Goal: Information Seeking & Learning: Check status

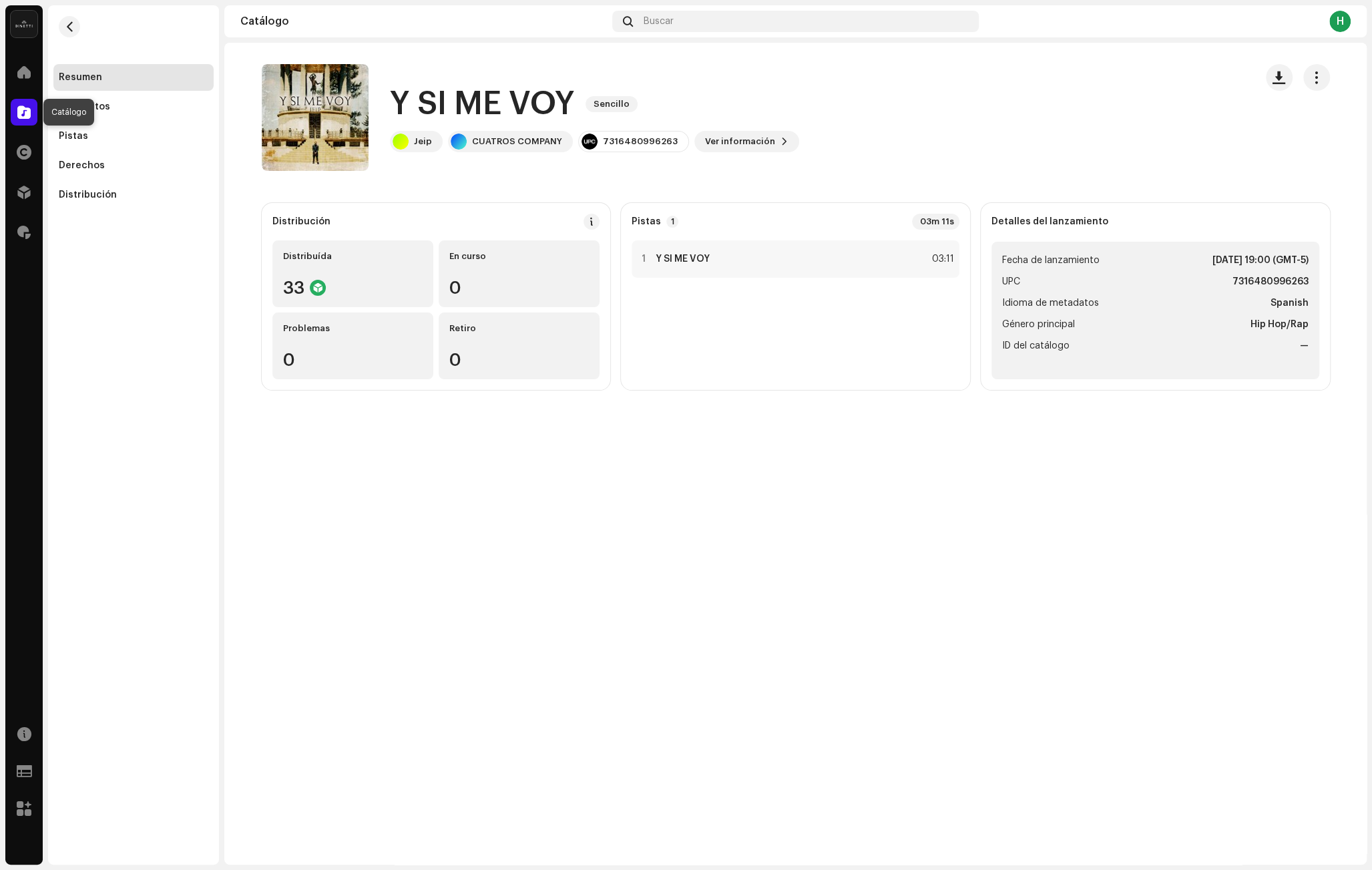
click at [27, 114] on span at bounding box center [23, 112] width 13 height 10
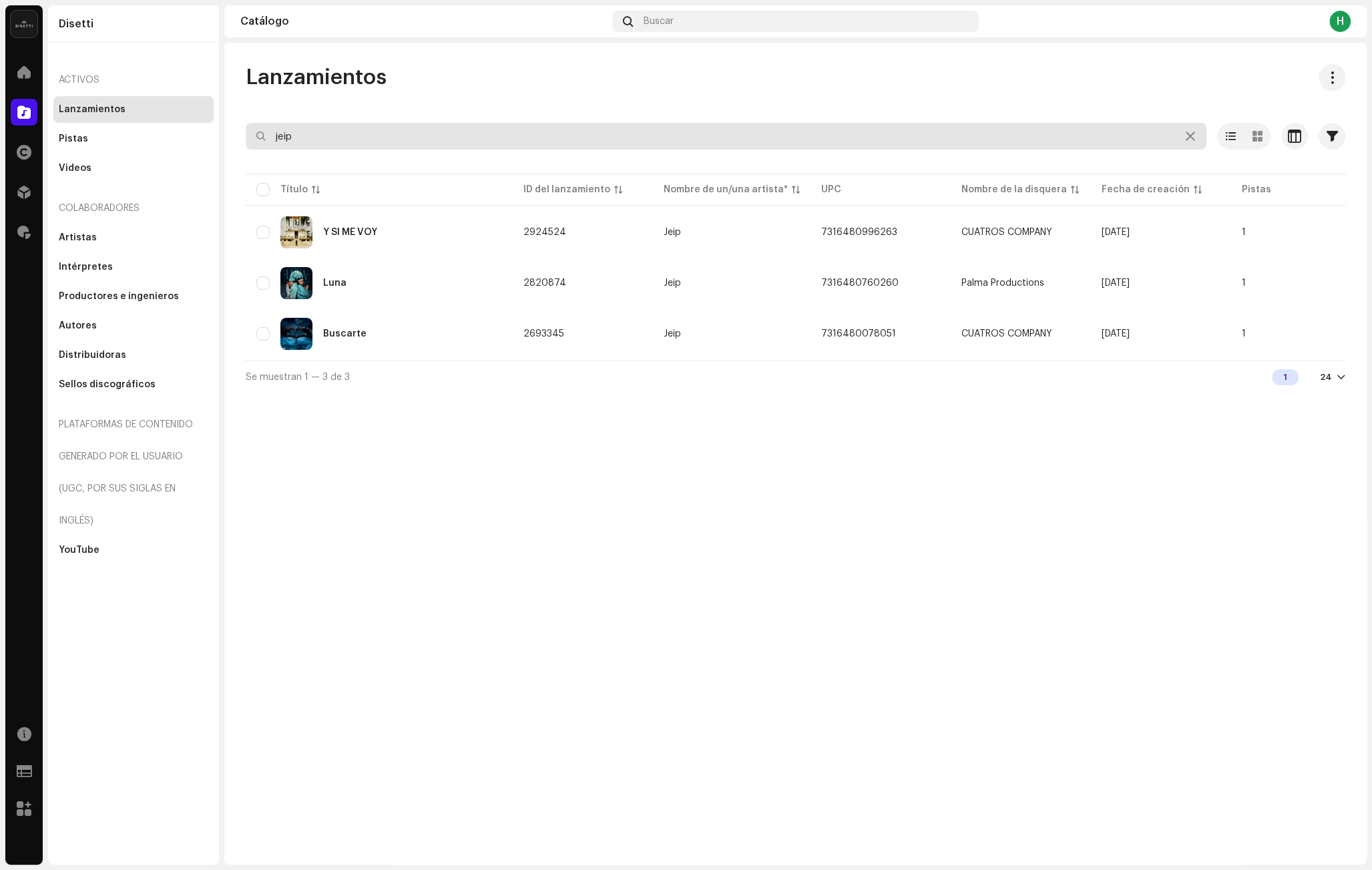
click at [384, 133] on input "jeip" at bounding box center [726, 136] width 961 height 27
type input "NENYX"
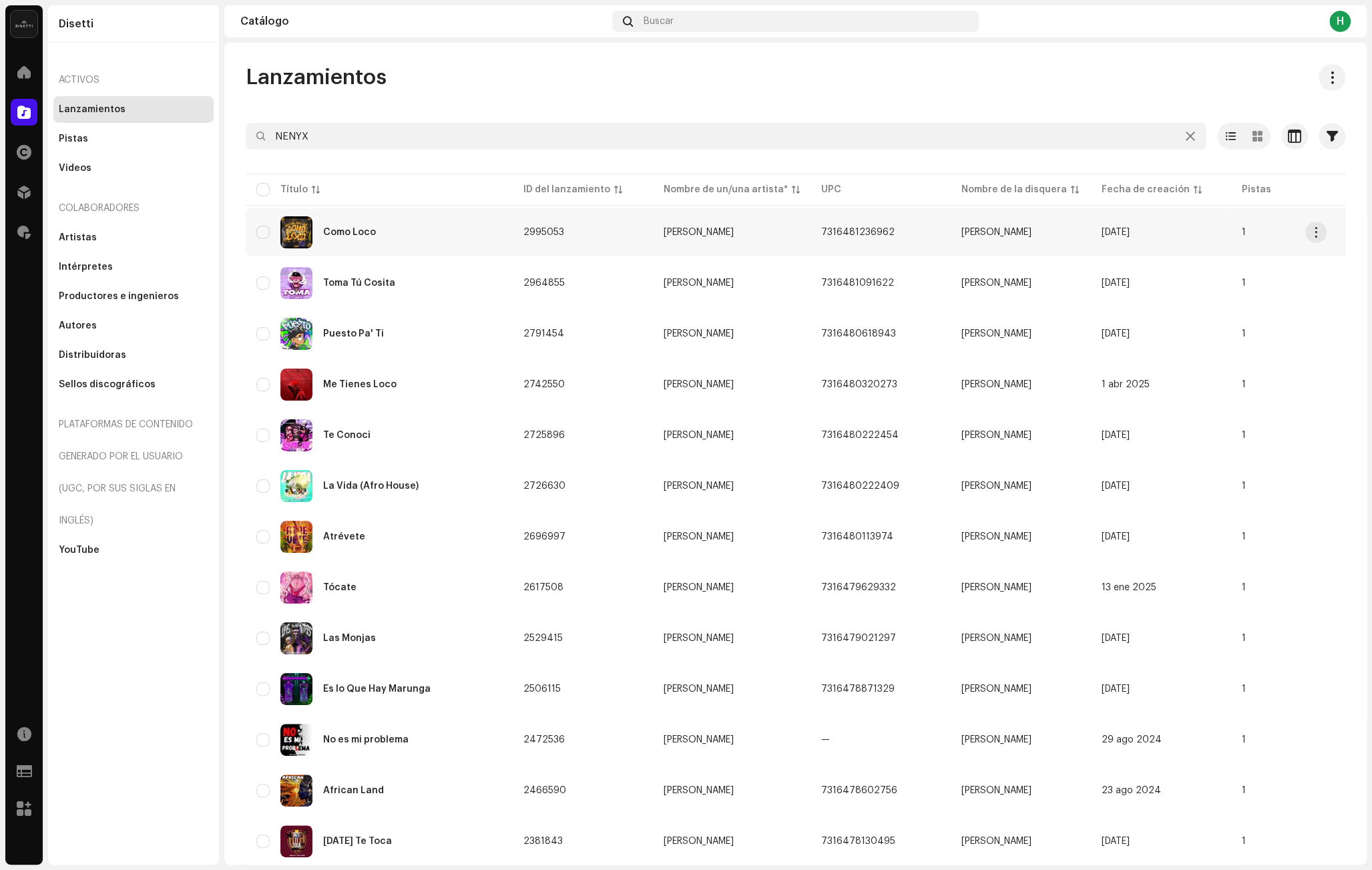
click at [432, 251] on td "Como Loco" at bounding box center [379, 231] width 267 height 48
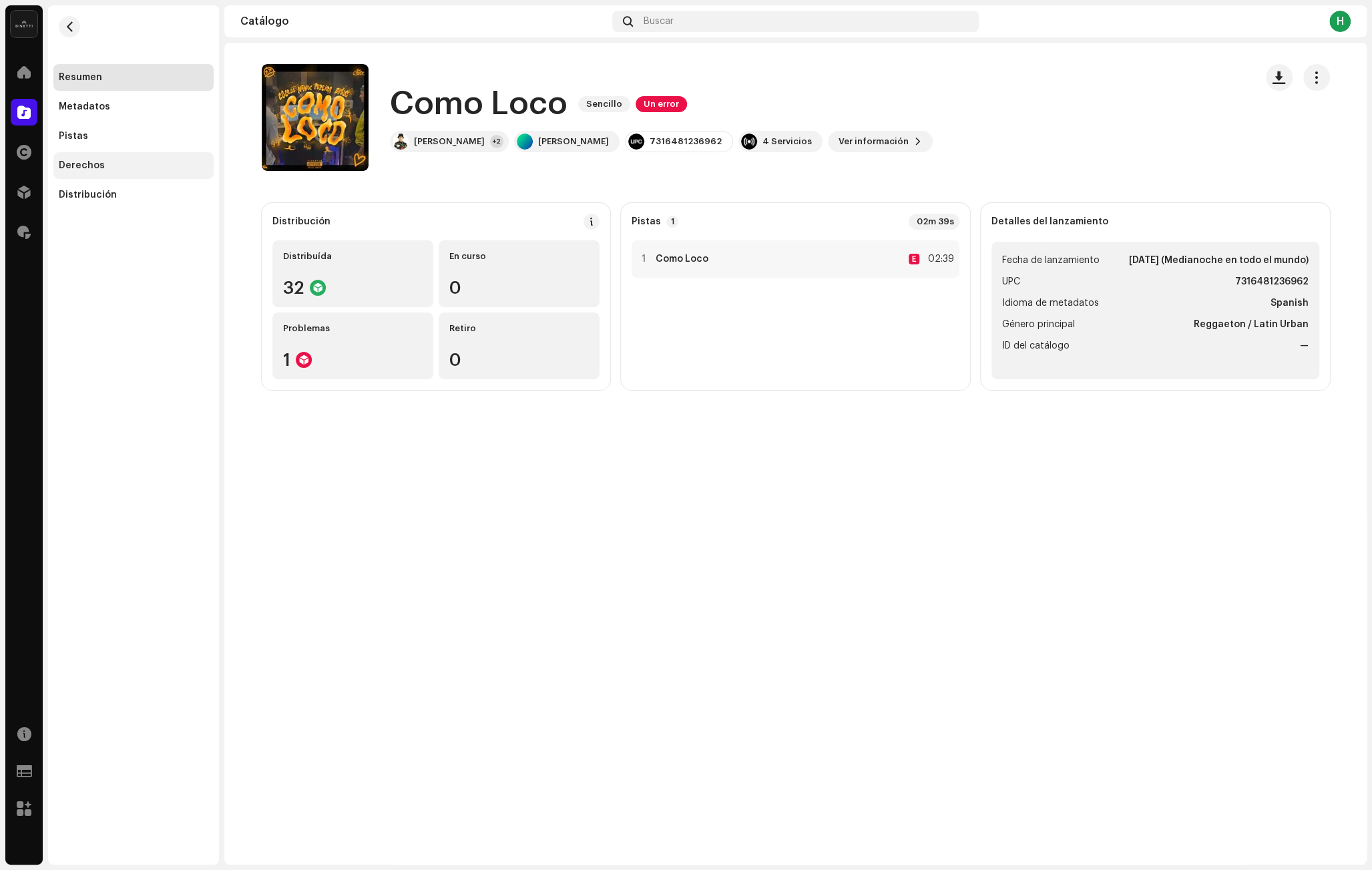
click at [96, 163] on div "Derechos" at bounding box center [81, 166] width 46 height 10
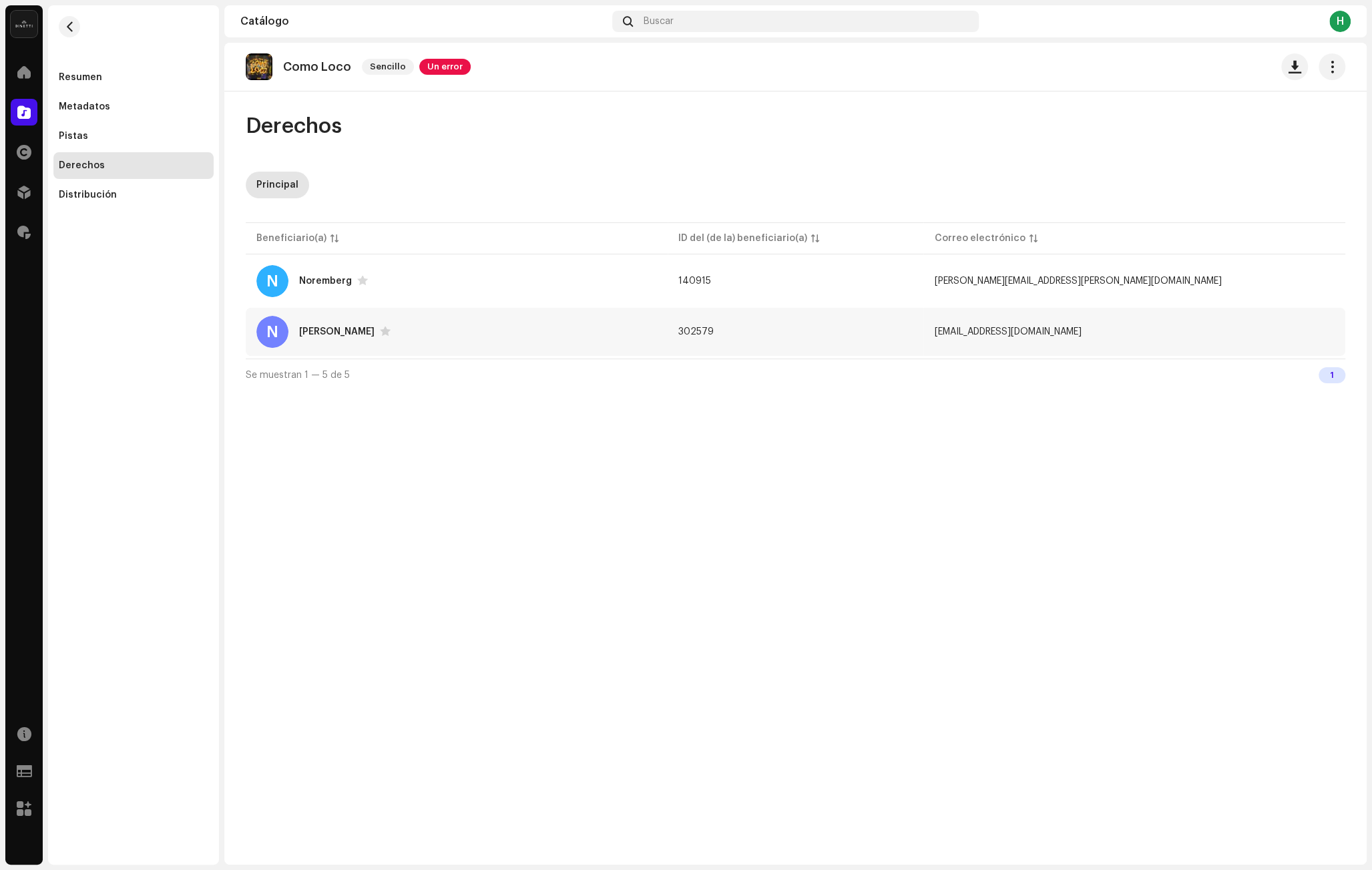
click at [487, 339] on div "N [PERSON_NAME]" at bounding box center [456, 332] width 400 height 32
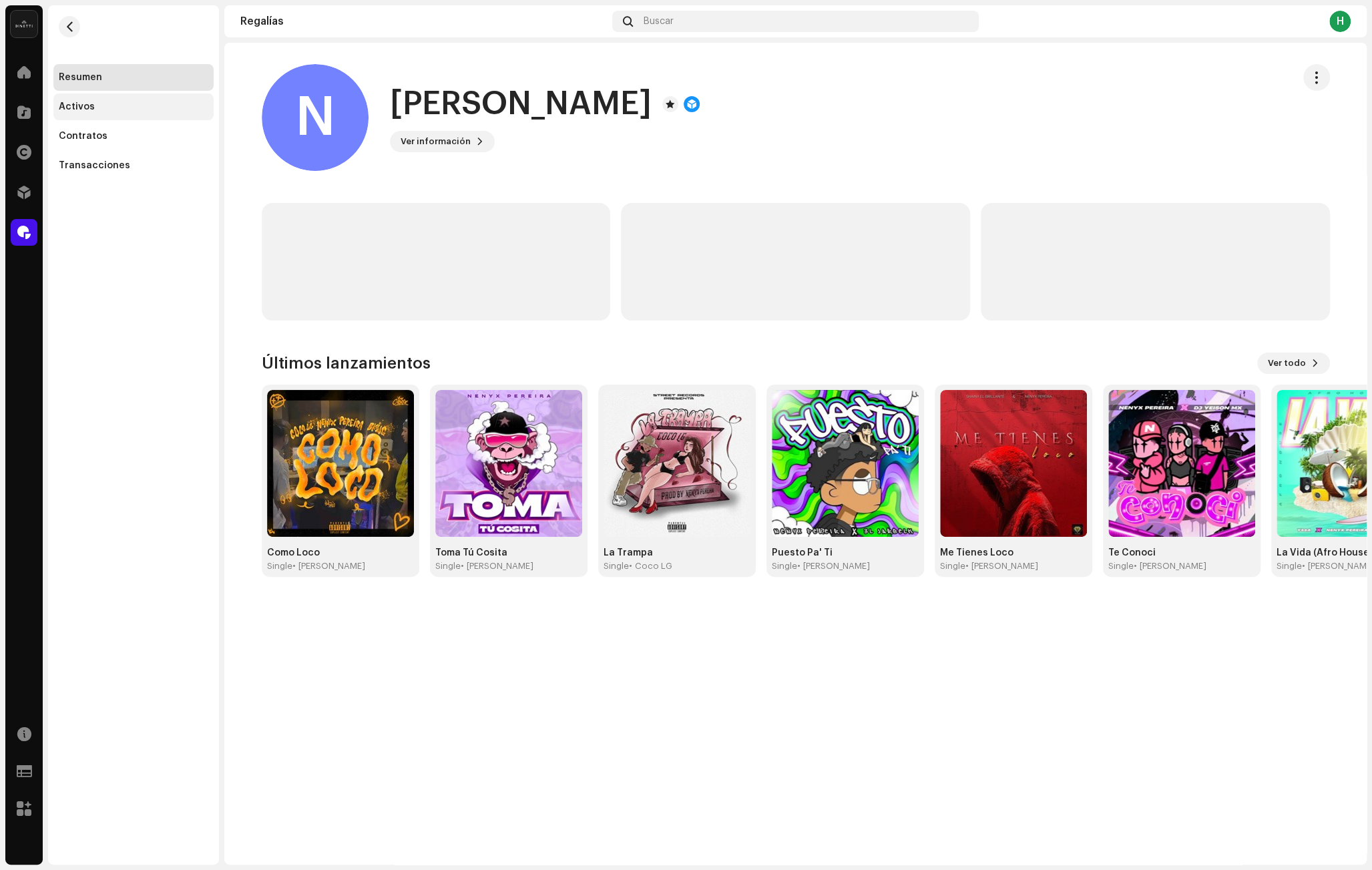
click at [131, 115] on div "Activos" at bounding box center [133, 107] width 160 height 27
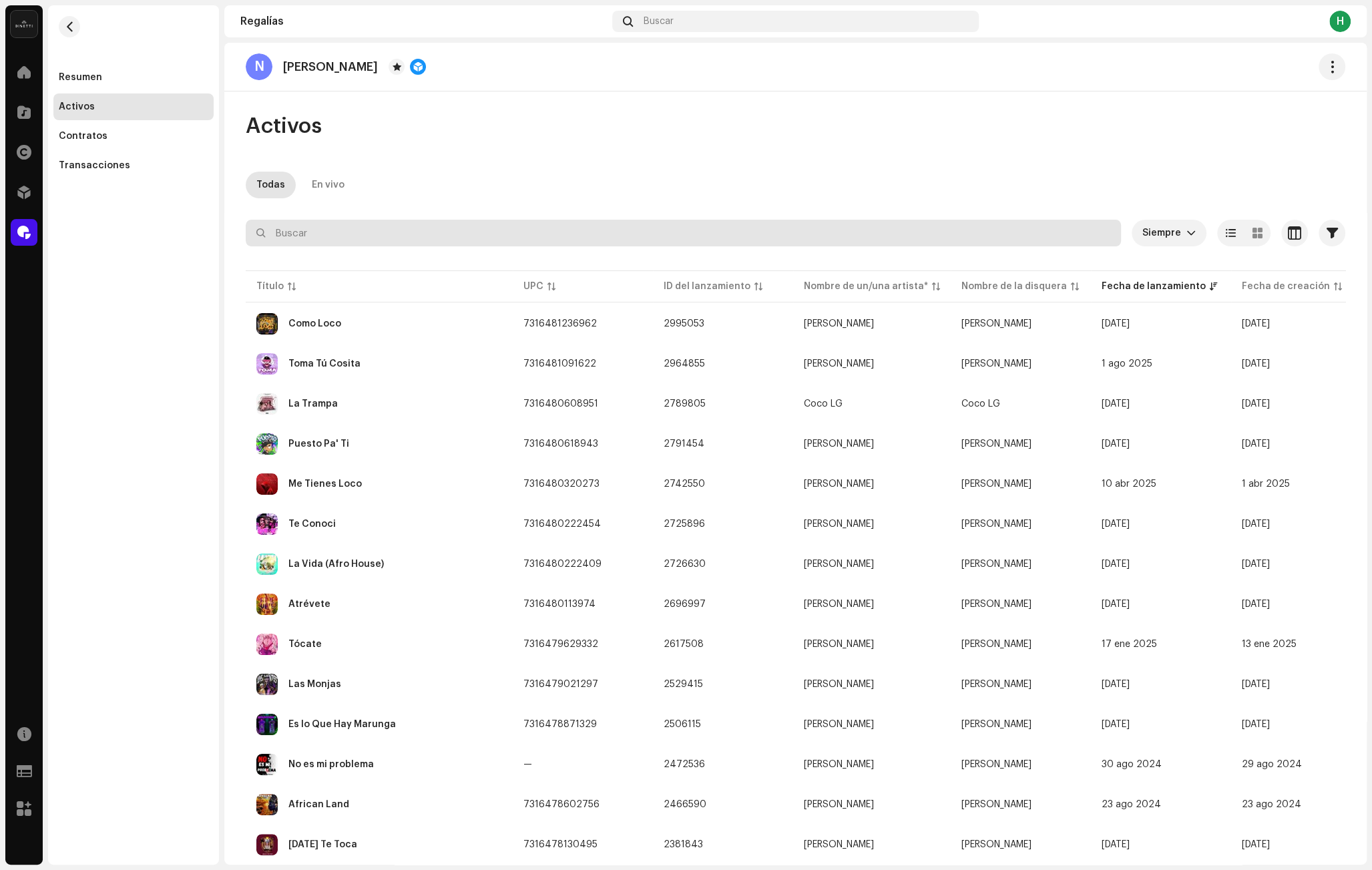
click at [413, 236] on input "text" at bounding box center [683, 233] width 875 height 27
click at [344, 229] on input "text" at bounding box center [683, 233] width 875 height 27
click at [353, 223] on input "text" at bounding box center [683, 233] width 875 height 27
click at [388, 227] on input "text" at bounding box center [683, 231] width 875 height 27
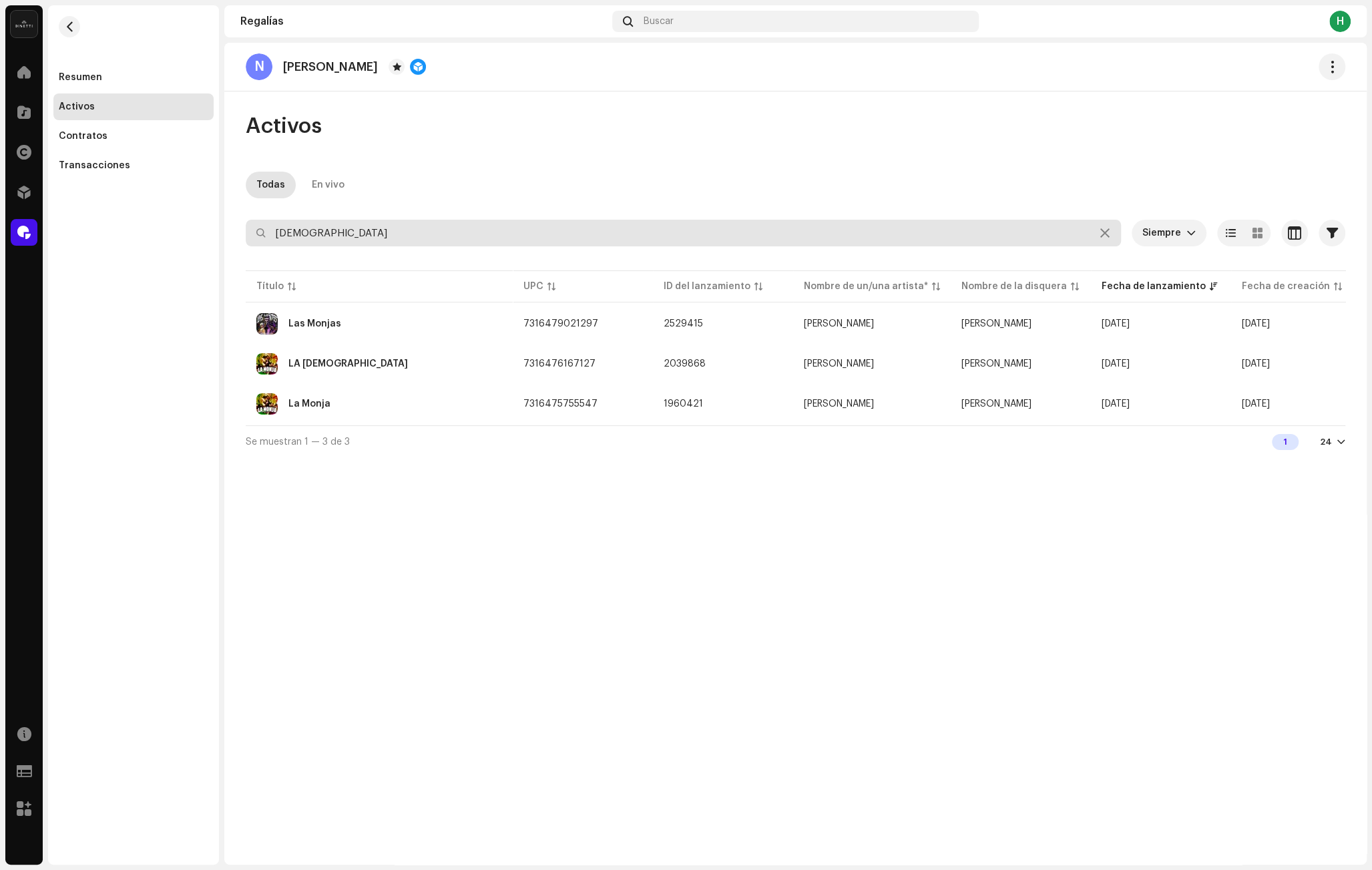
type input "[DEMOGRAPHIC_DATA]"
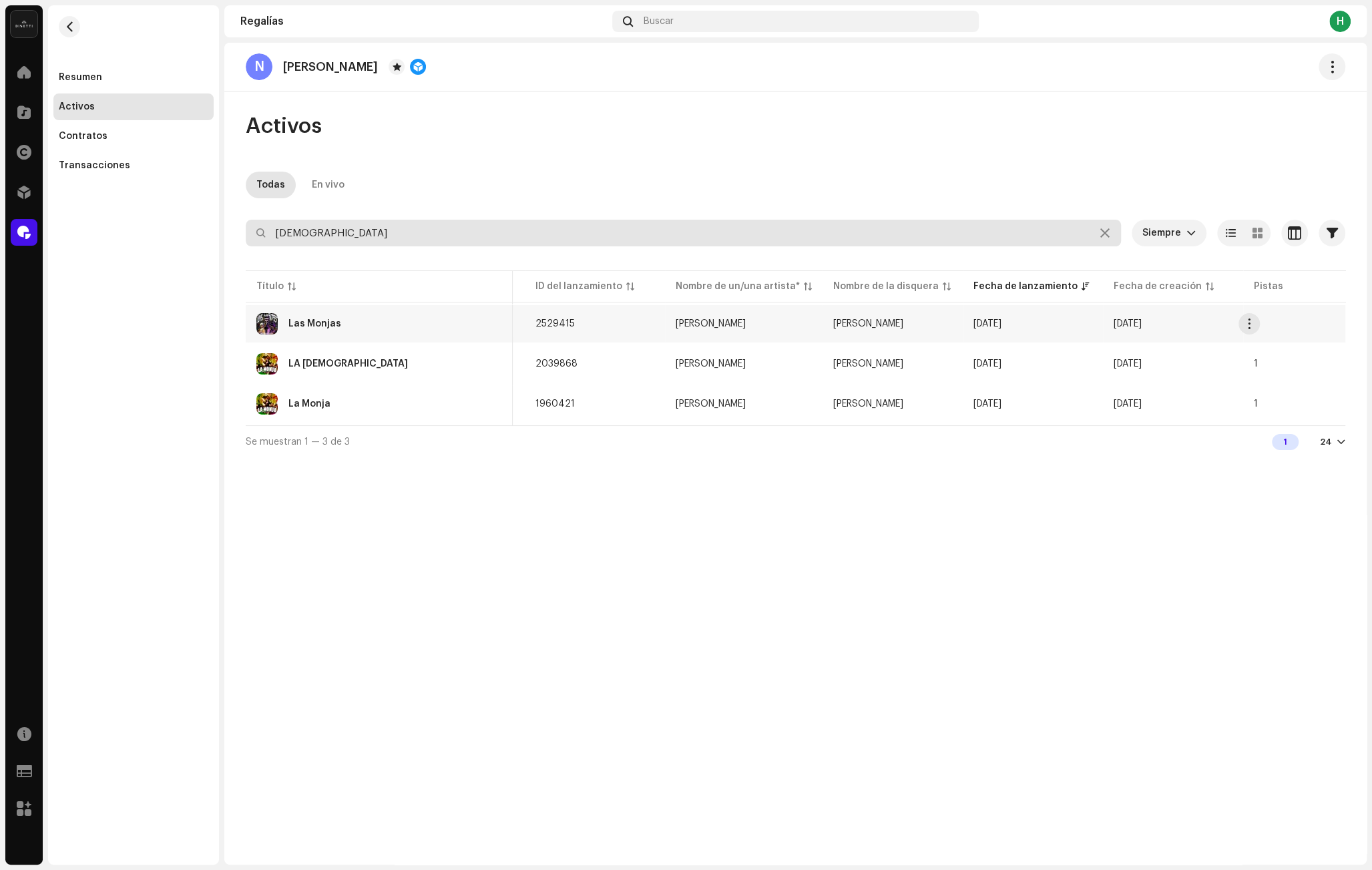
scroll to position [0, 300]
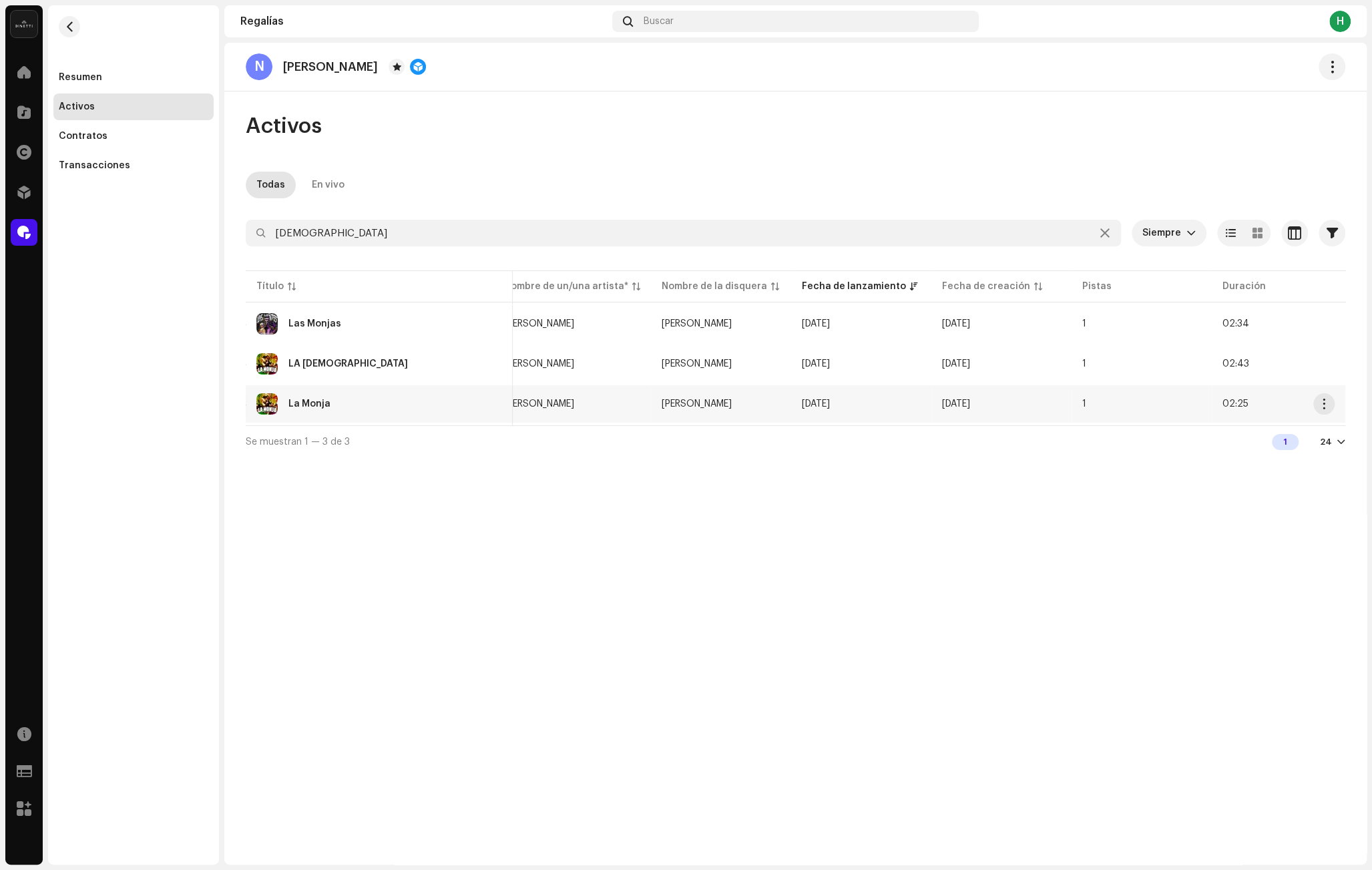
click at [1168, 403] on td "1" at bounding box center [1142, 404] width 140 height 37
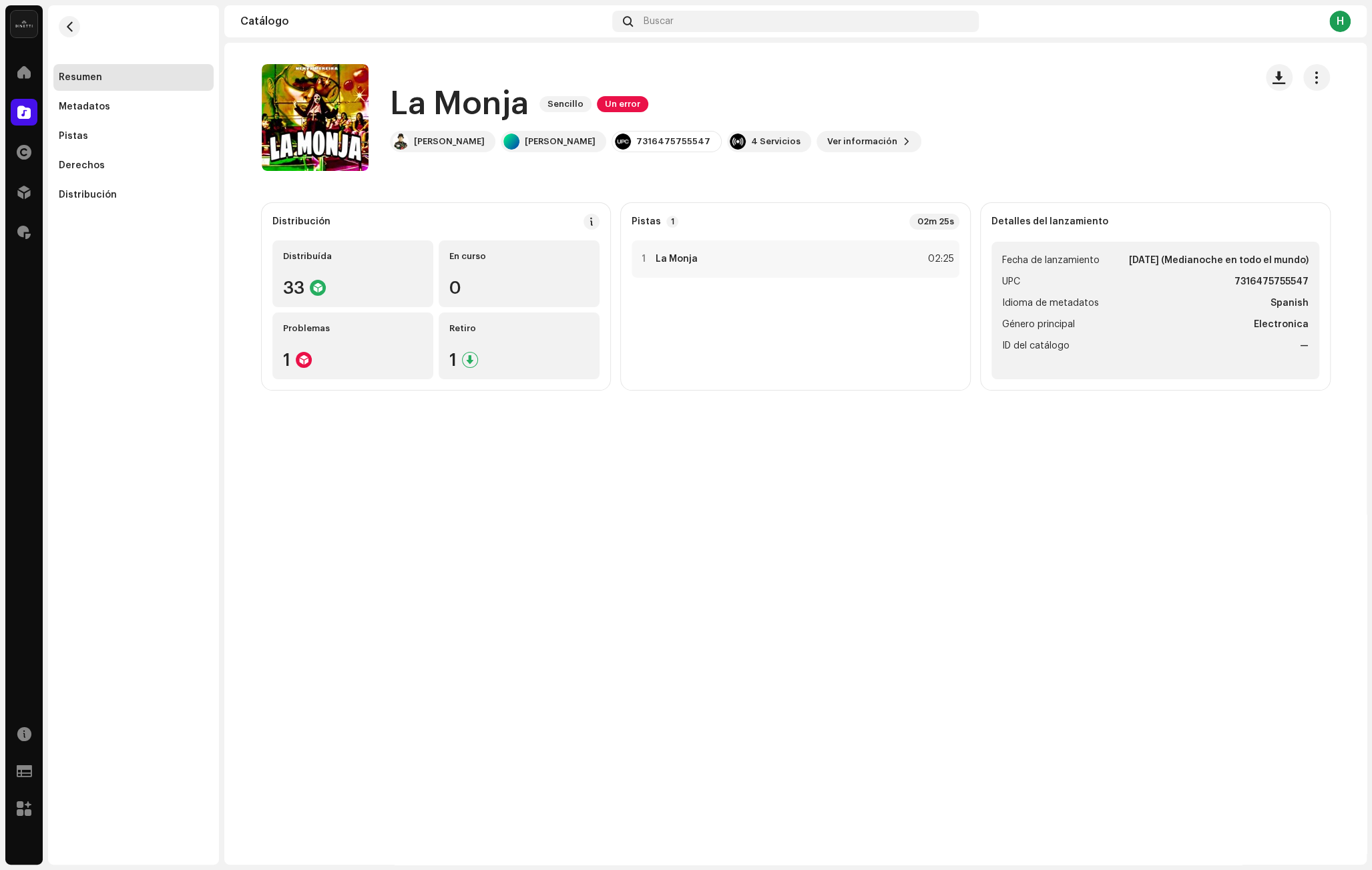
click at [157, 263] on div "Resumen Metadatos Pistas Derechos Distribución" at bounding box center [133, 435] width 171 height 860
drag, startPoint x: 420, startPoint y: 92, endPoint x: 511, endPoint y: 100, distance: 91.4
click at [506, 100] on h1 "La Monja" at bounding box center [459, 104] width 139 height 42
click at [511, 100] on h1 "La Monja" at bounding box center [459, 104] width 139 height 42
click at [644, 261] on div at bounding box center [644, 259] width 10 height 10
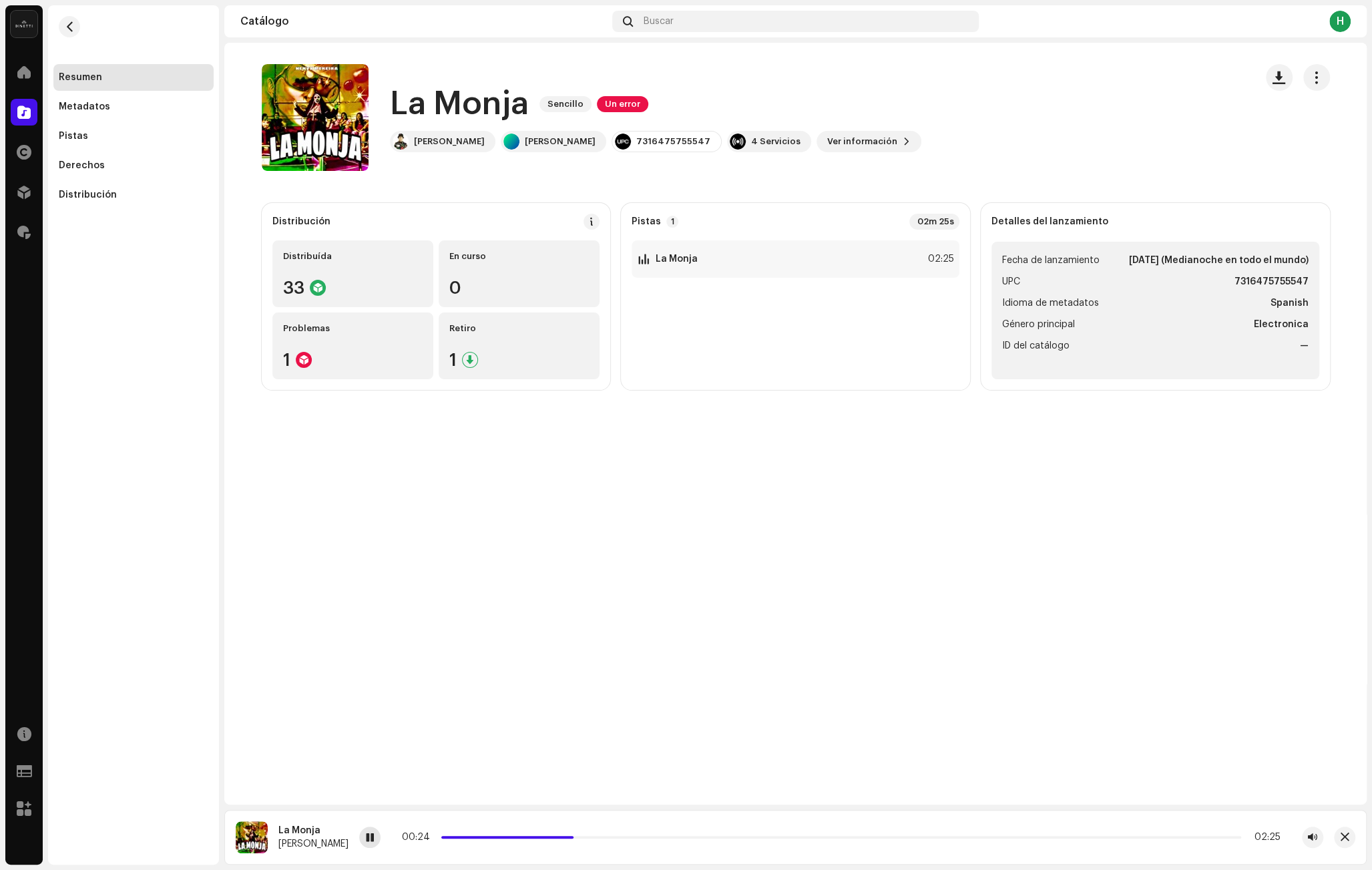
click at [366, 836] on span at bounding box center [369, 838] width 8 height 10
click at [455, 837] on span at bounding box center [507, 837] width 133 height 3
click at [359, 838] on div at bounding box center [370, 837] width 22 height 22
click at [636, 136] on div "7316475755547" at bounding box center [673, 141] width 74 height 10
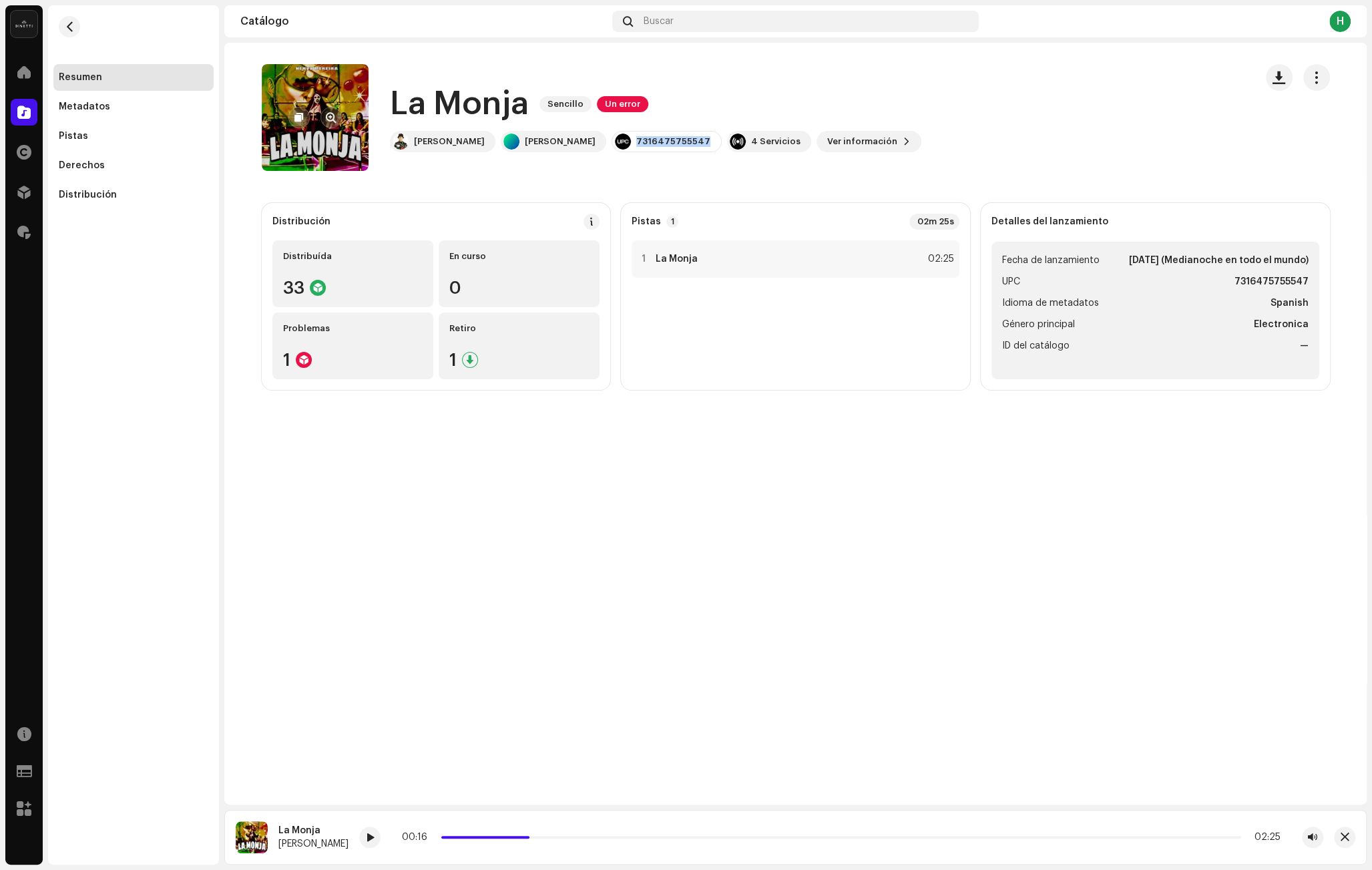
copy div "7316475755547"
click at [512, 100] on h1 "La Monja" at bounding box center [459, 104] width 139 height 42
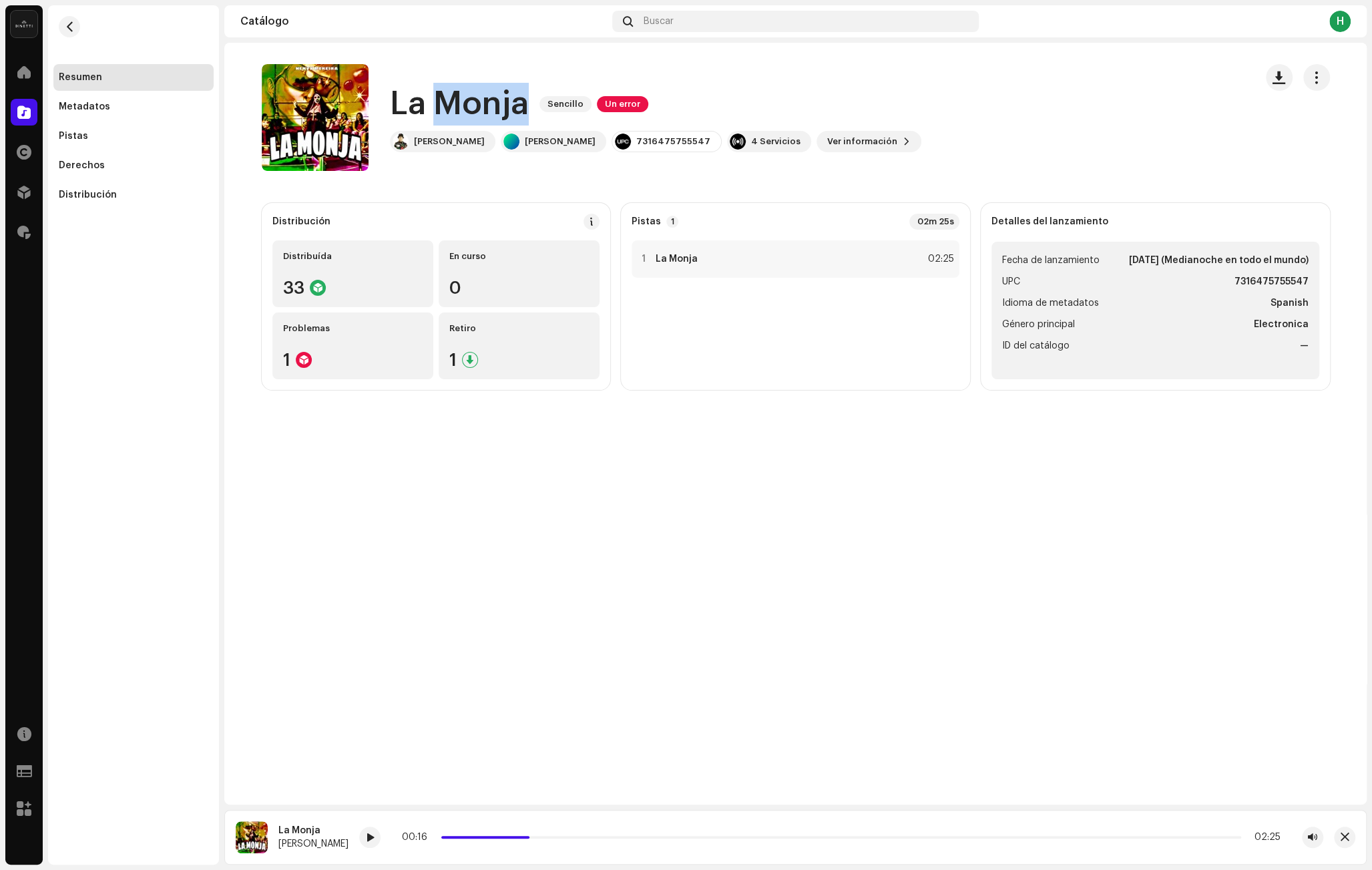
click at [512, 100] on h1 "La Monja" at bounding box center [459, 104] width 139 height 42
click at [502, 100] on h1 "La Monja" at bounding box center [459, 104] width 139 height 42
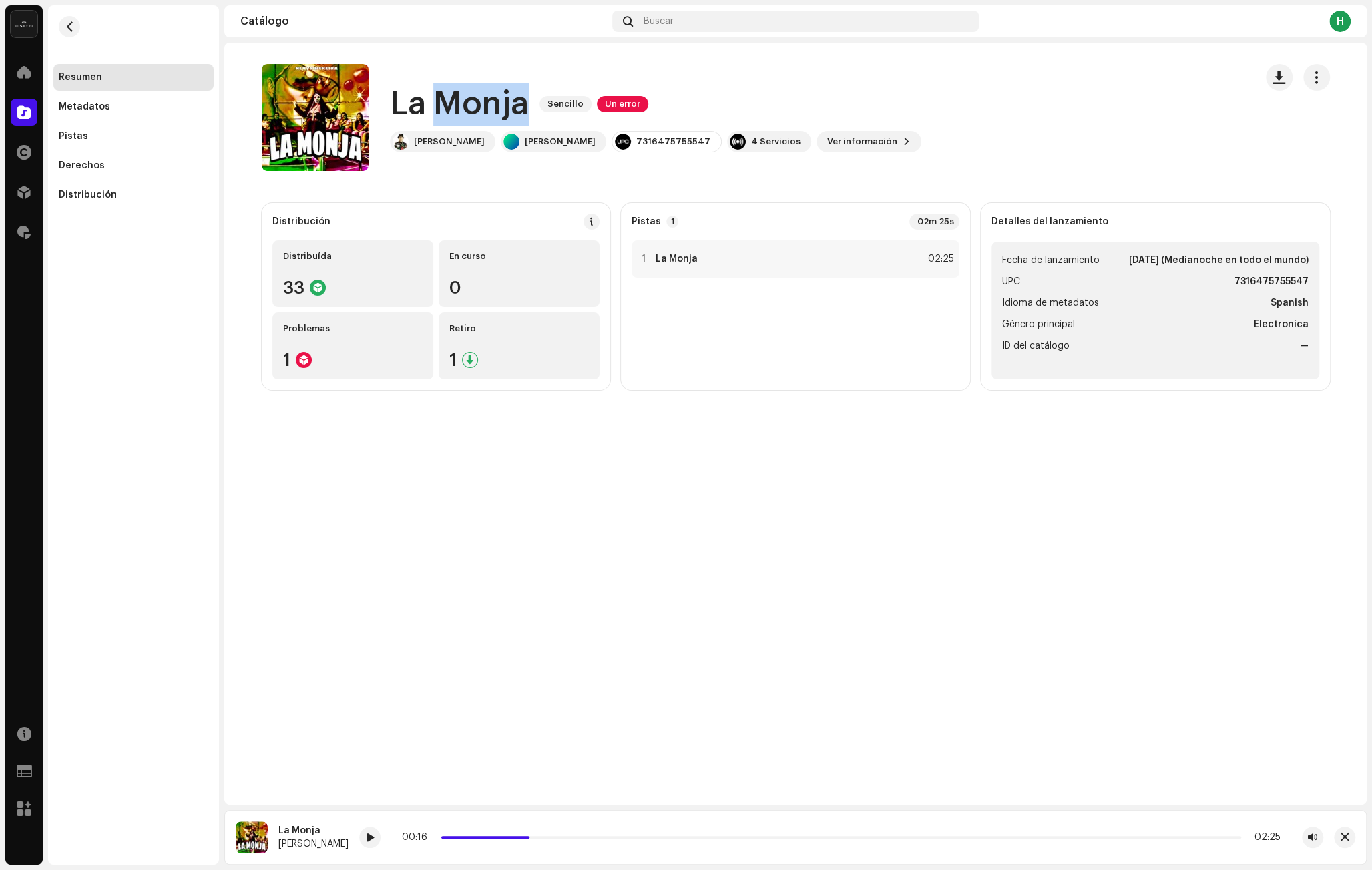
click at [502, 100] on h1 "La Monja" at bounding box center [459, 104] width 139 height 42
click at [1167, 836] on p-slider at bounding box center [840, 837] width 799 height 3
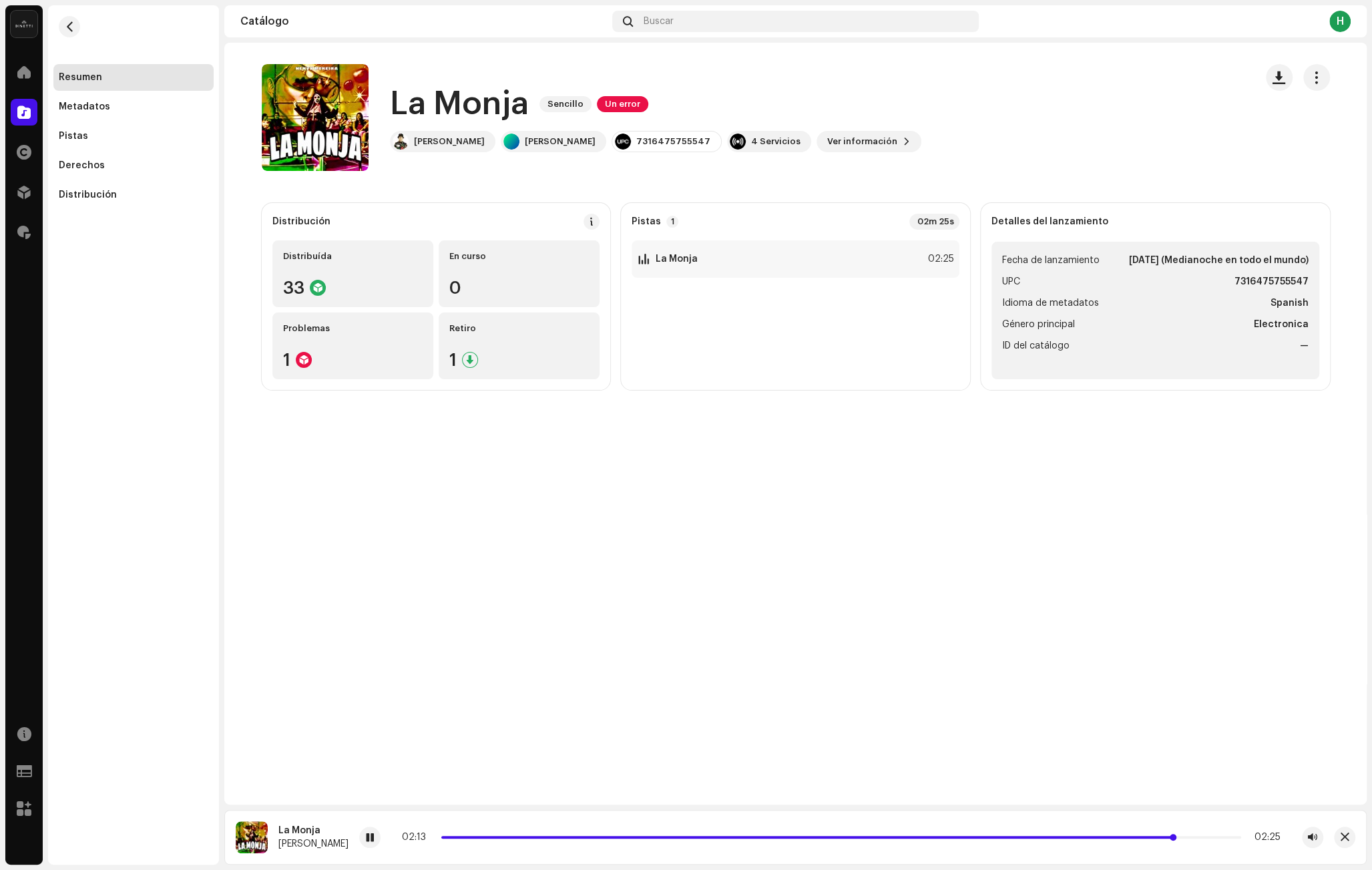
click at [1187, 837] on p-slider at bounding box center [840, 837] width 799 height 3
click at [366, 839] on span at bounding box center [369, 838] width 8 height 10
click at [991, 668] on div "La Monja Sencillo Un error La Monja Sencillo Un error Nenyx Pereira Nenyx Perei…" at bounding box center [795, 423] width 1142 height 762
click at [22, 240] on div at bounding box center [23, 232] width 27 height 27
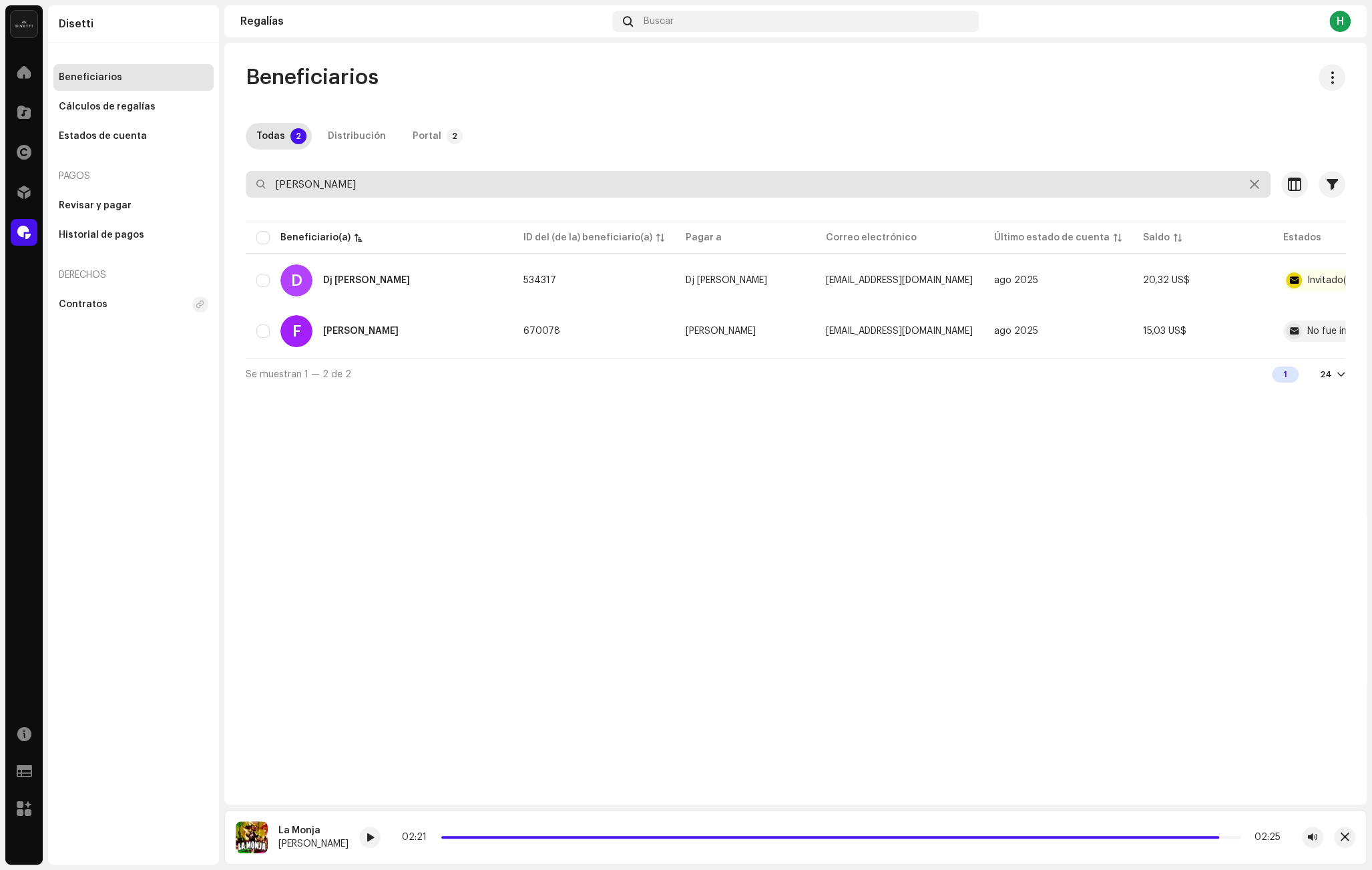
click at [607, 175] on input "[PERSON_NAME]" at bounding box center [758, 184] width 1025 height 27
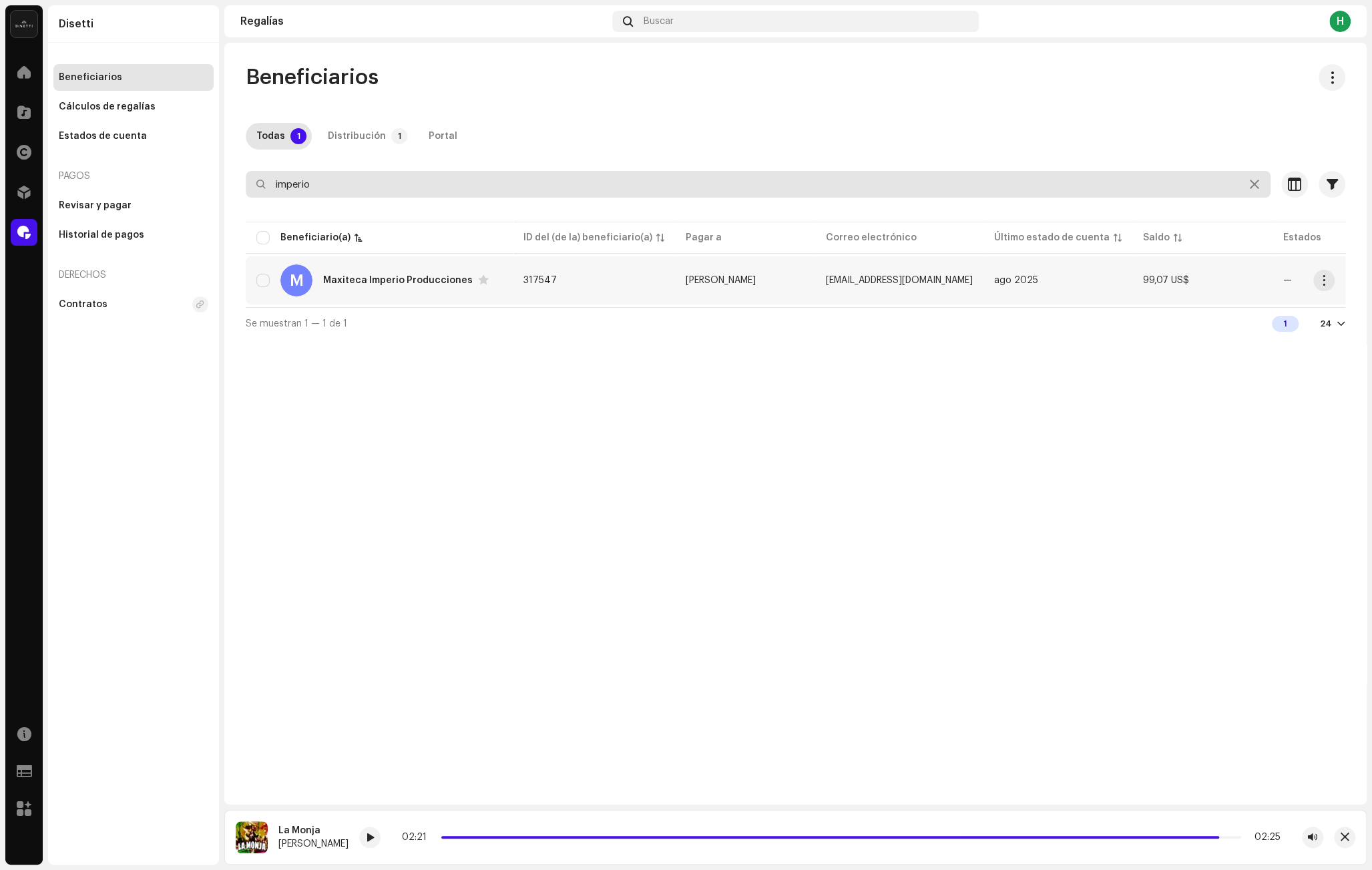
type input "imperio"
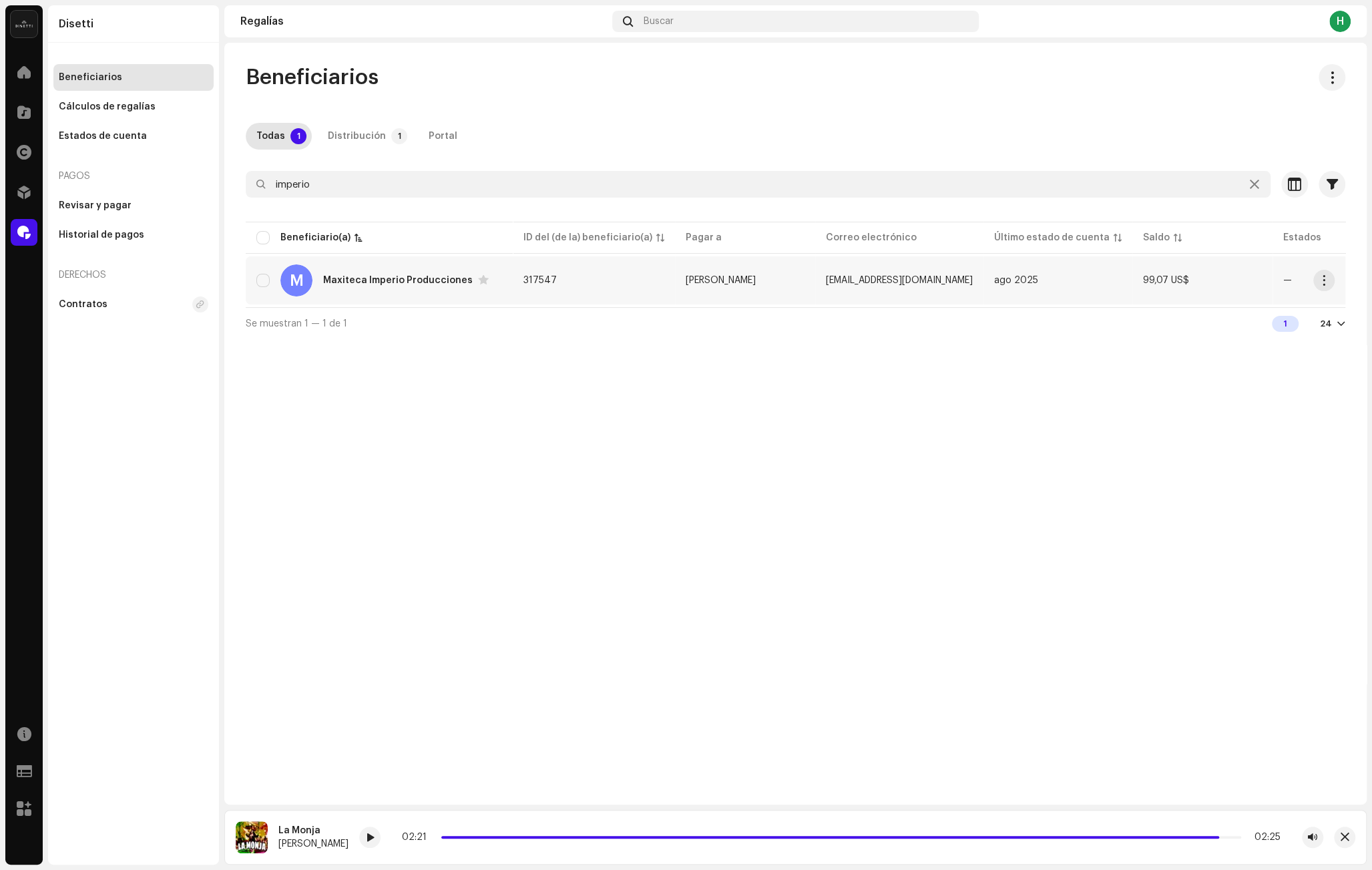
click at [612, 301] on td "317547" at bounding box center [593, 280] width 162 height 48
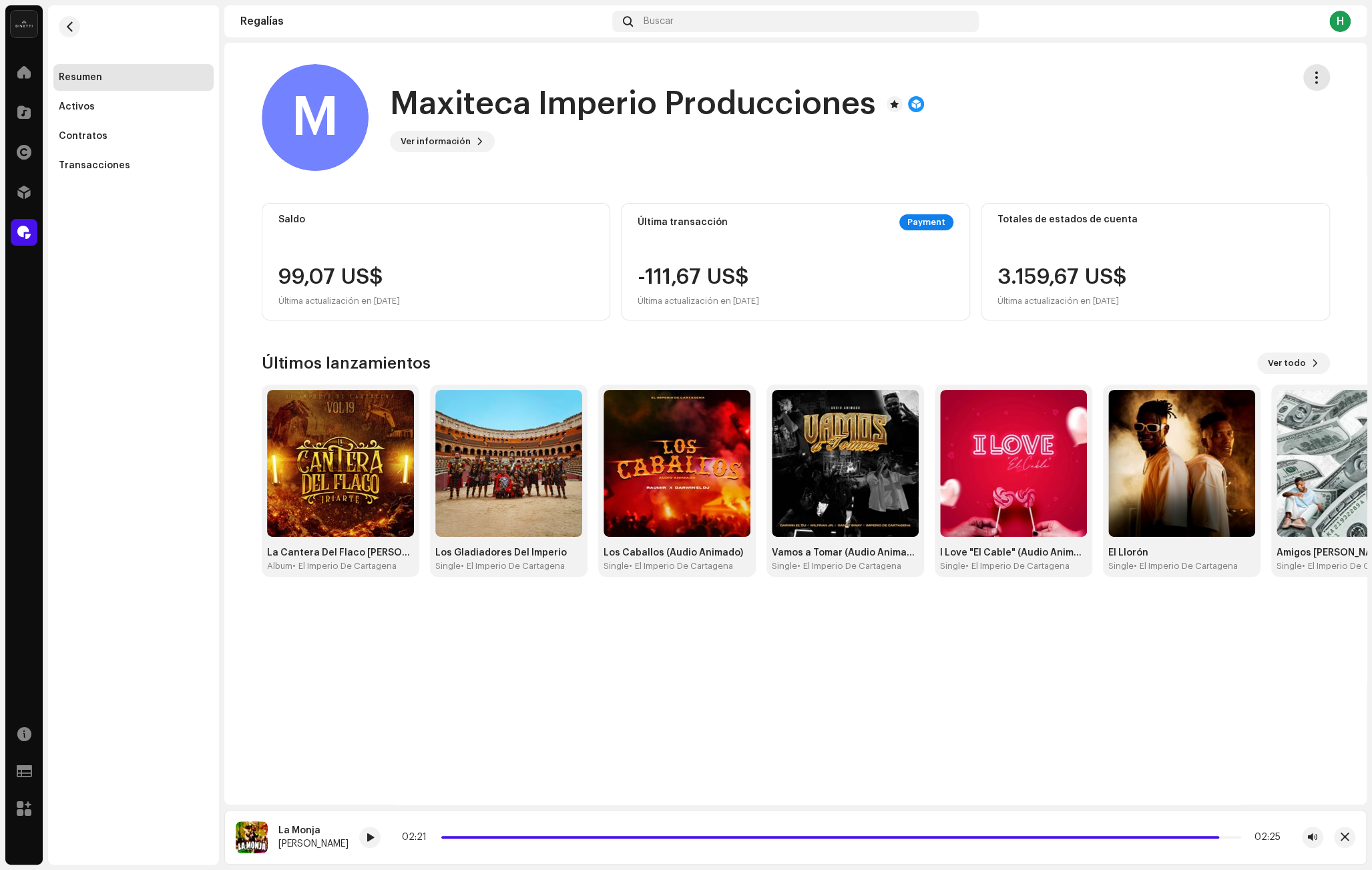
click at [1326, 76] on button "button" at bounding box center [1316, 77] width 27 height 27
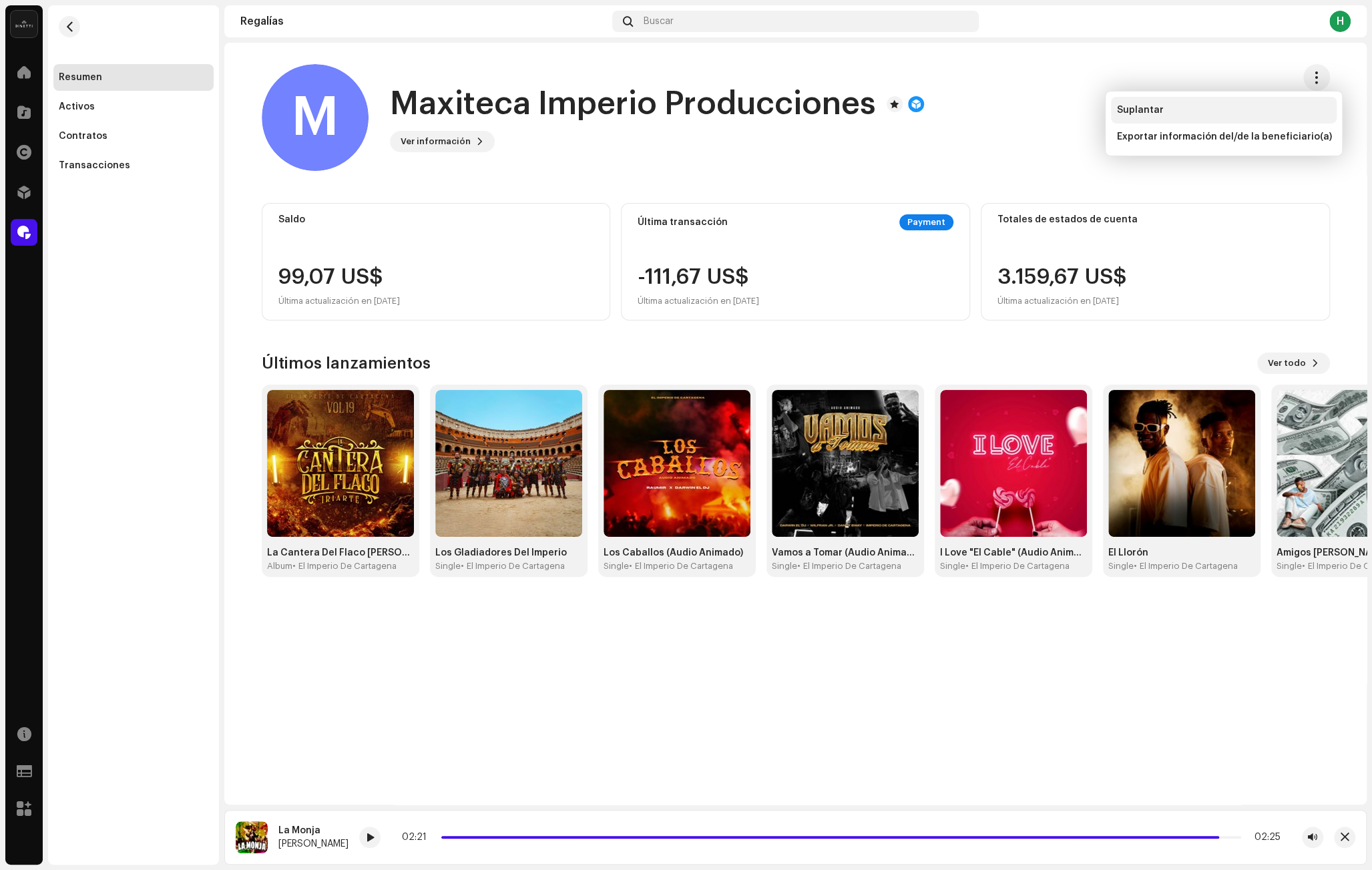
click at [1267, 111] on div "Suplantar" at bounding box center [1224, 110] width 215 height 10
